Goal: Information Seeking & Learning: Learn about a topic

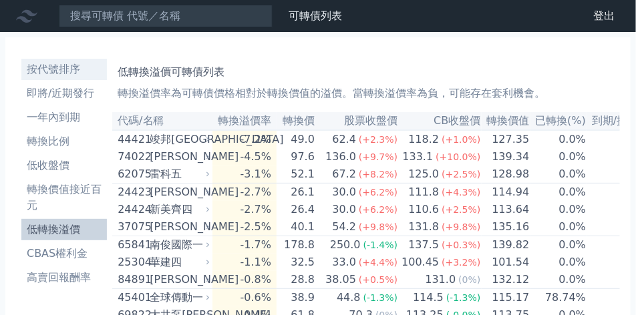
click at [55, 65] on li "按代號排序" at bounding box center [64, 69] width 86 height 16
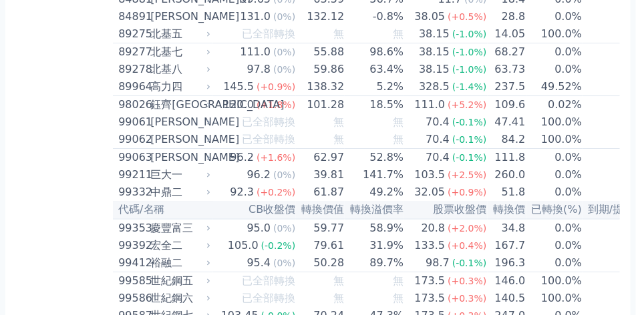
scroll to position [7478, 0]
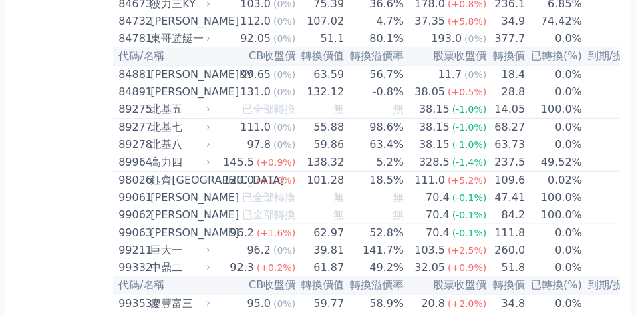
scroll to position [7846, 0]
